Goal: Task Accomplishment & Management: Manage account settings

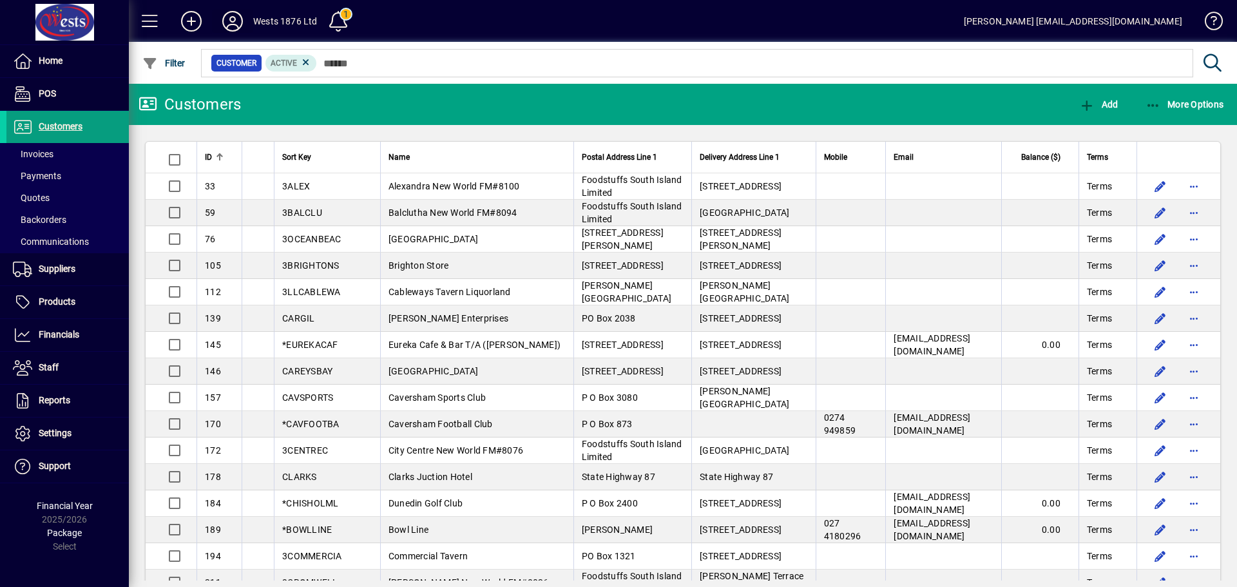
click at [233, 20] on icon at bounding box center [233, 21] width 26 height 21
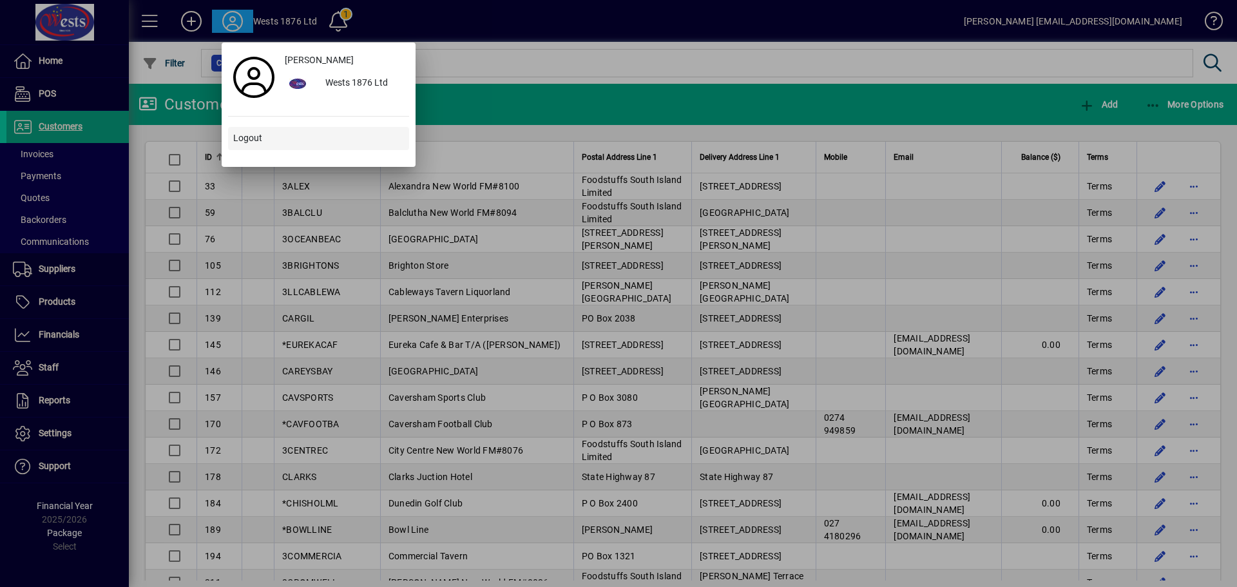
click at [248, 139] on span "Logout" at bounding box center [247, 138] width 29 height 14
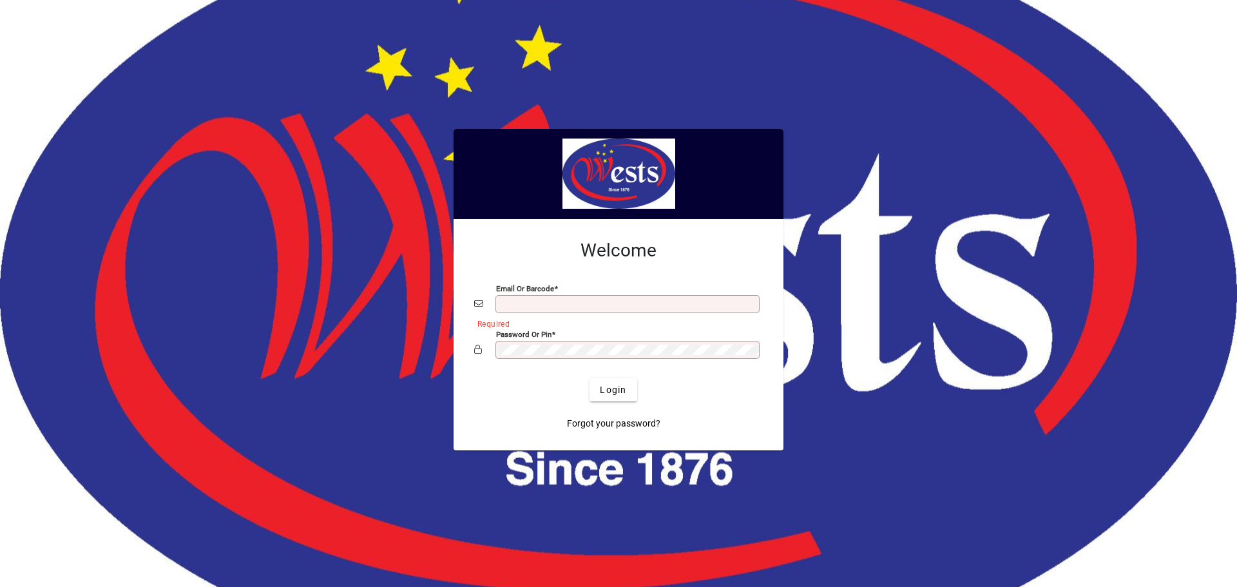
type input "**********"
drag, startPoint x: 325, startPoint y: 95, endPoint x: 335, endPoint y: 97, distance: 9.7
click at [327, 96] on div at bounding box center [618, 293] width 1237 height 587
click at [756, 513] on div at bounding box center [618, 293] width 1237 height 587
click at [518, 492] on div at bounding box center [618, 293] width 1237 height 587
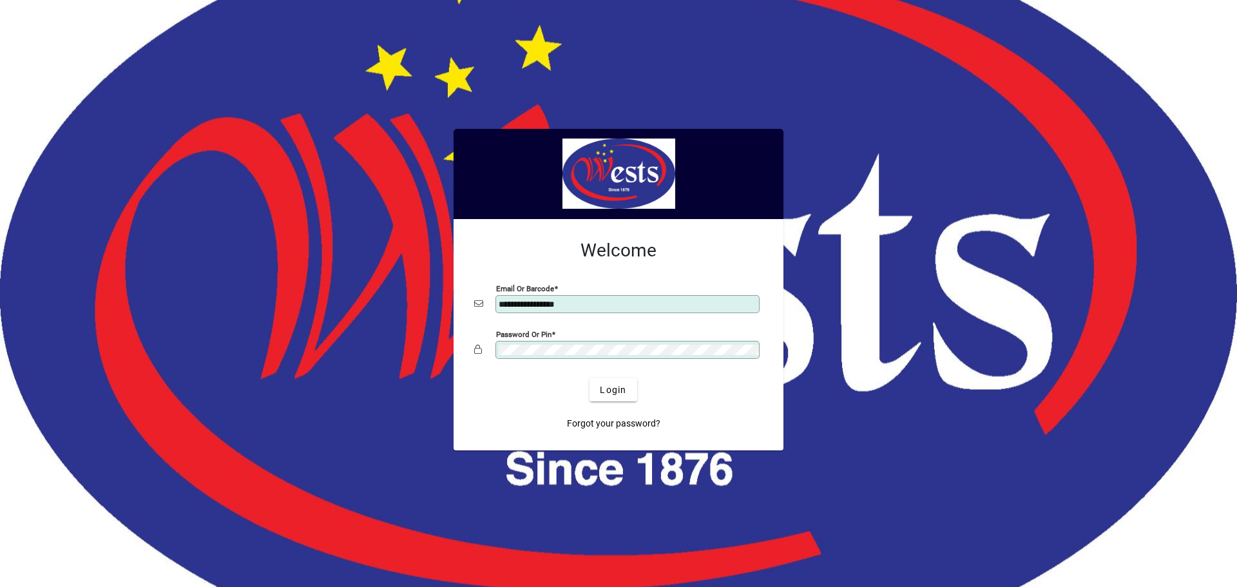
click at [631, 469] on div at bounding box center [618, 293] width 1237 height 587
click at [716, 378] on div "Login" at bounding box center [613, 389] width 289 height 23
